Goal: Navigation & Orientation: Find specific page/section

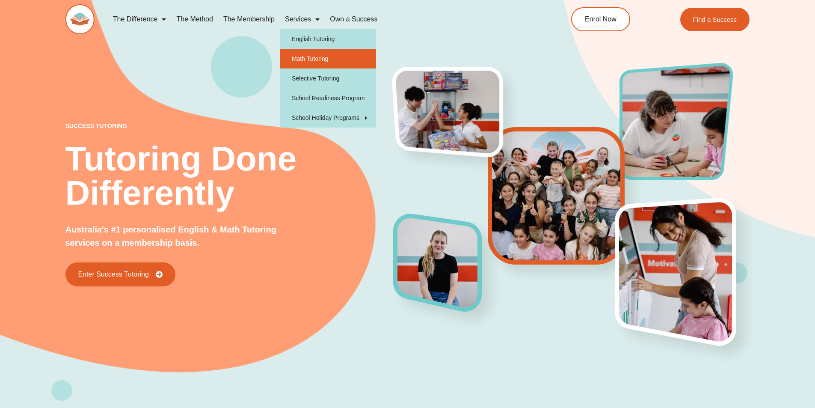
click at [310, 63] on link "Math Tutoring" at bounding box center [328, 59] width 96 height 20
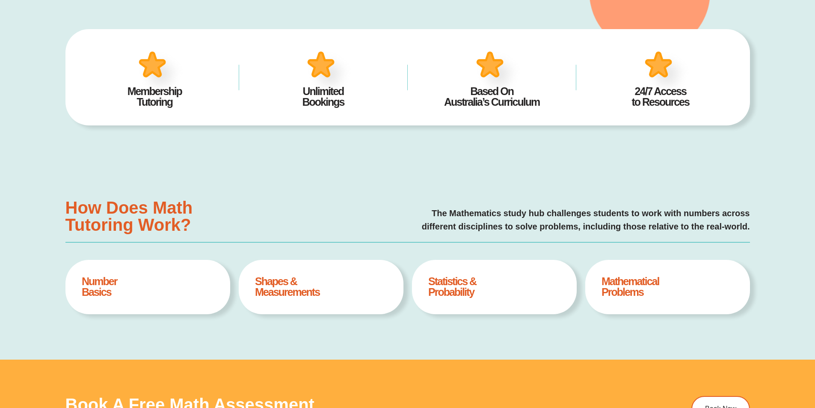
type input "*"
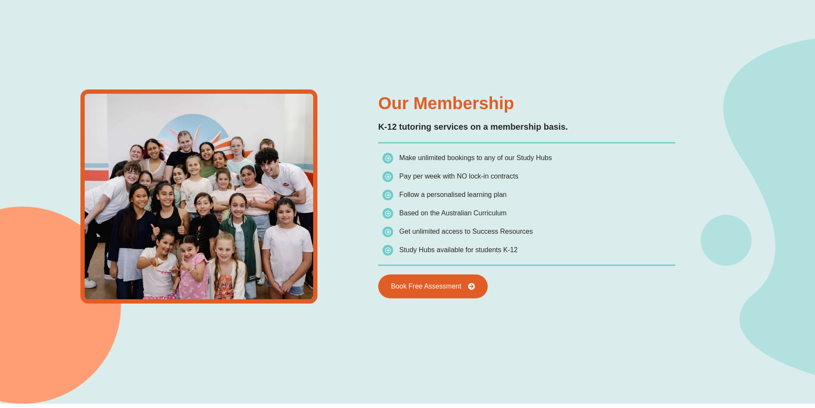
scroll to position [1240, 0]
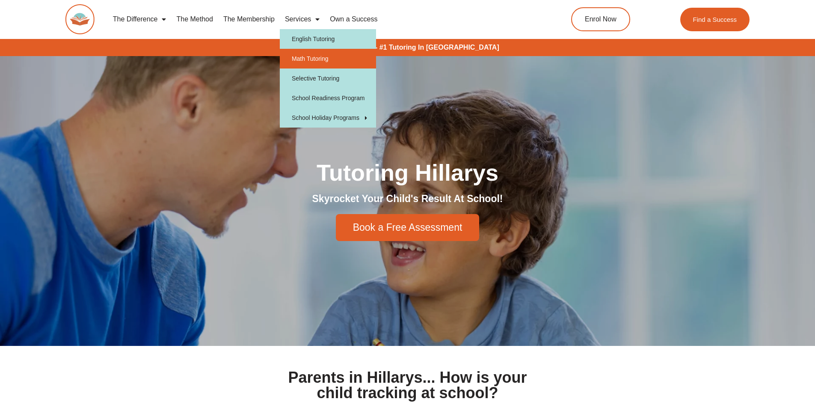
click at [308, 60] on link "Math Tutoring" at bounding box center [328, 59] width 96 height 20
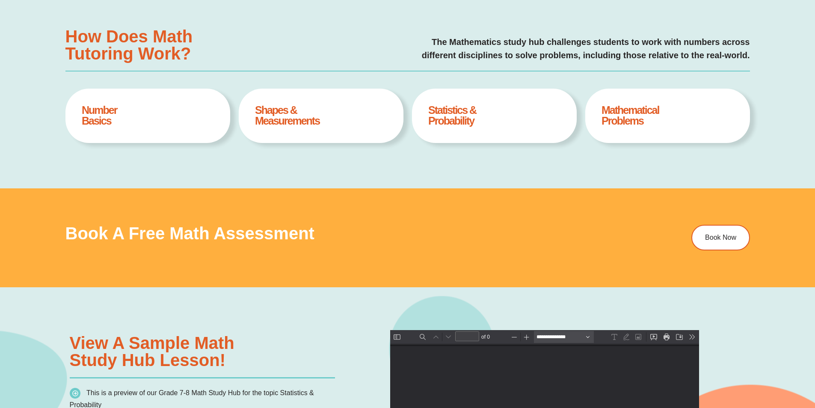
type input "*"
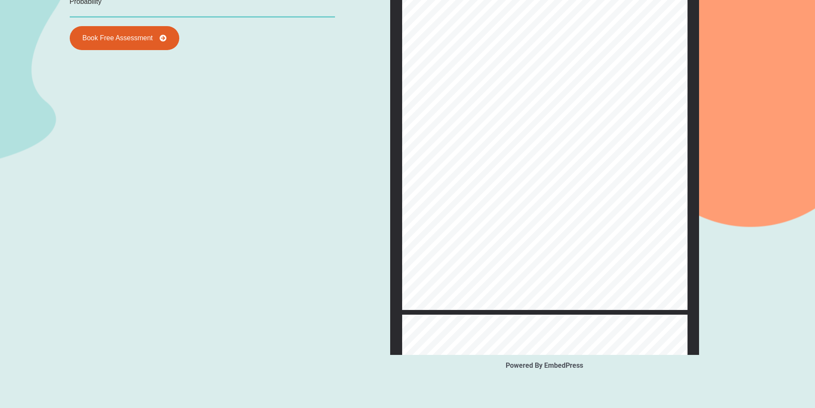
scroll to position [855, 0]
